Goal: Information Seeking & Learning: Learn about a topic

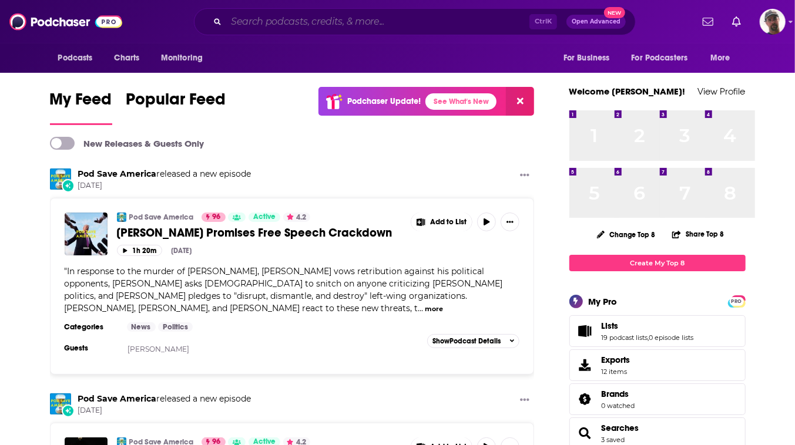
click at [368, 23] on input "Search podcasts, credits, & more..." at bounding box center [377, 21] width 303 height 19
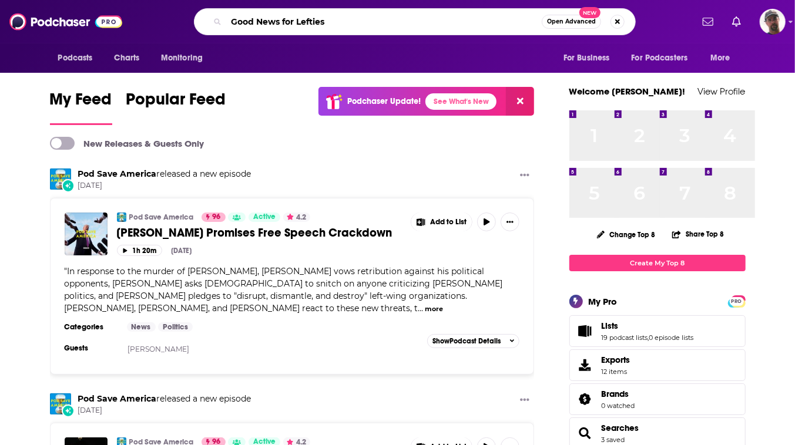
type input "Good News for Lefties"
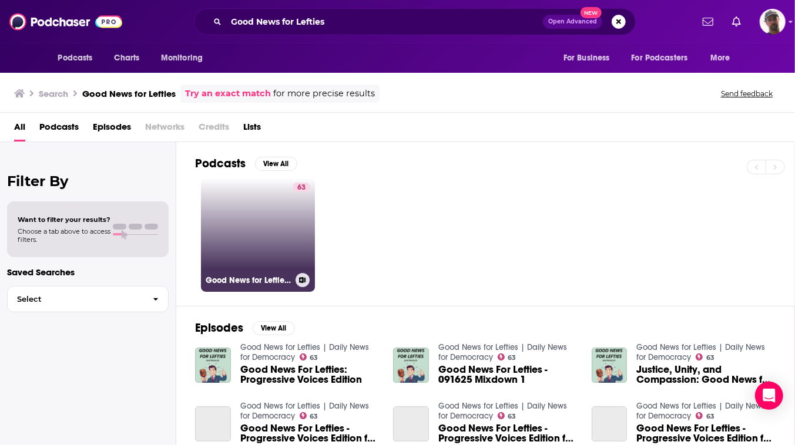
click at [315, 288] on link "63 Good News for Lefties | Daily News for Democracy" at bounding box center [258, 235] width 114 height 114
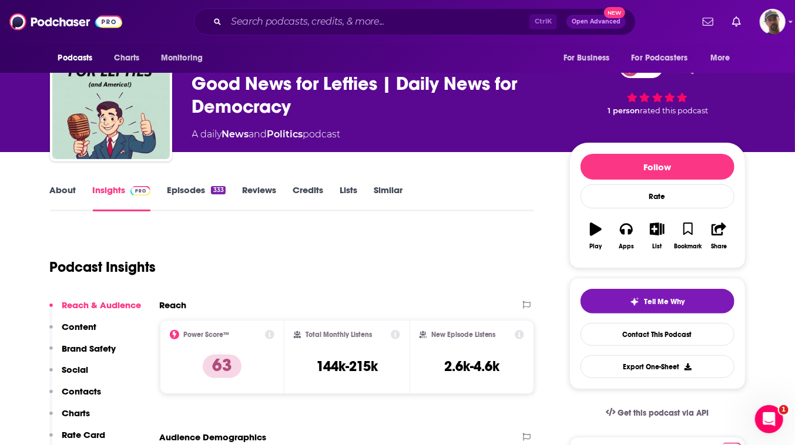
scroll to position [213, 0]
